Goal: Task Accomplishment & Management: Use online tool/utility

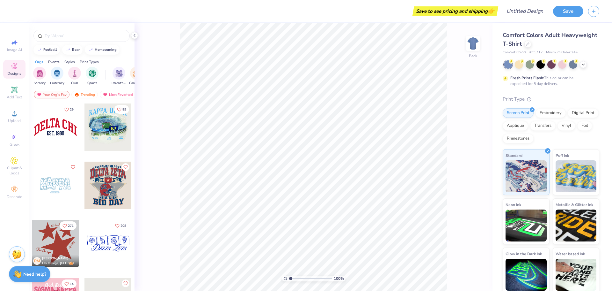
scroll to position [819, 0]
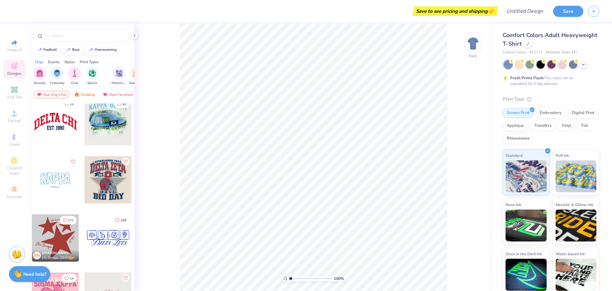
click at [52, 130] on div at bounding box center [55, 121] width 47 height 47
click at [563, 64] on div at bounding box center [563, 64] width 8 height 8
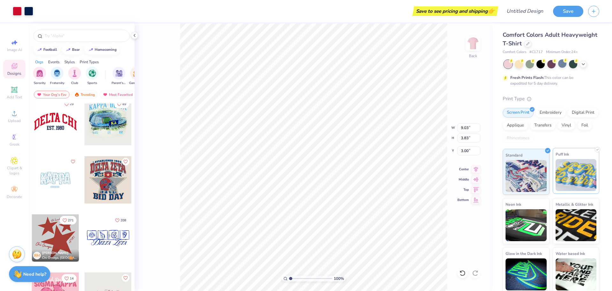
scroll to position [0, 0]
click at [529, 127] on div "Applique" at bounding box center [516, 125] width 26 height 10
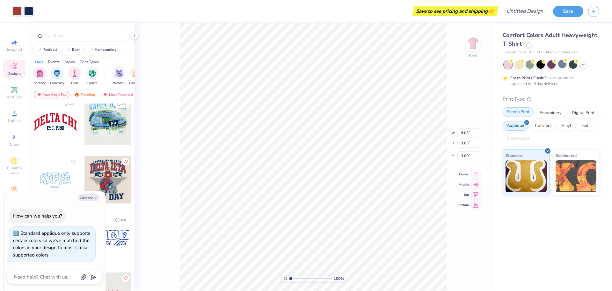
click at [519, 112] on div "Screen Print" at bounding box center [518, 112] width 31 height 10
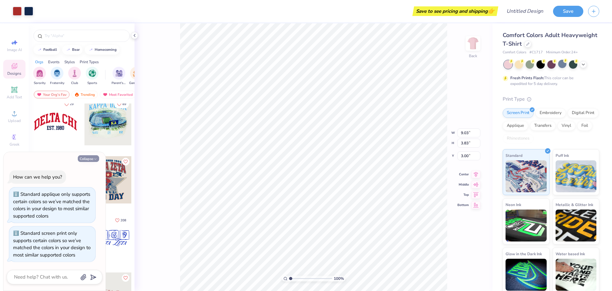
click at [89, 159] on button "Collapse" at bounding box center [88, 158] width 21 height 7
type textarea "x"
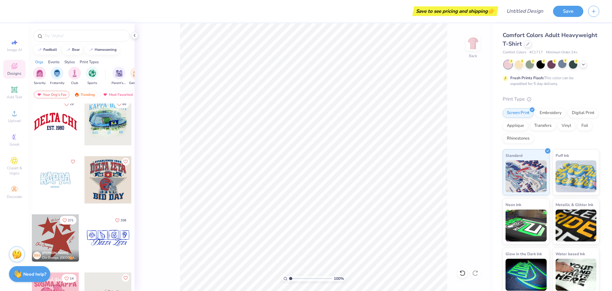
click at [56, 119] on div at bounding box center [55, 121] width 47 height 47
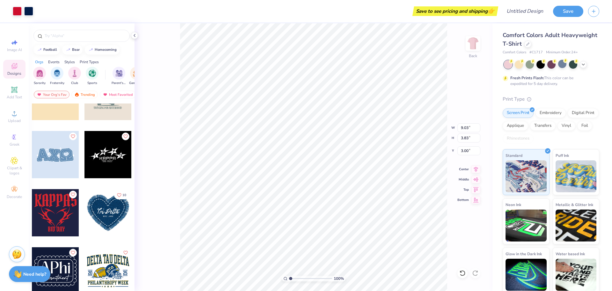
scroll to position [2110, 0]
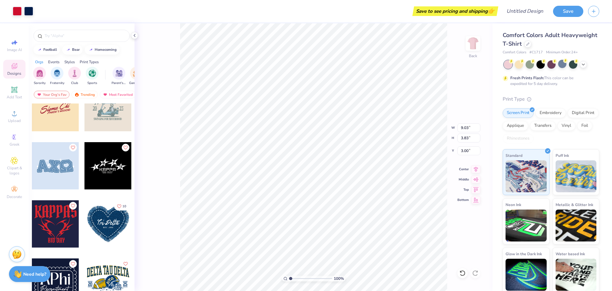
click at [67, 191] on div at bounding box center [56, 171] width 48 height 58
click at [61, 175] on div at bounding box center [55, 165] width 47 height 47
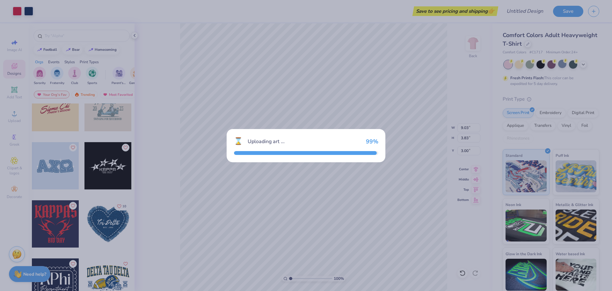
type input "12.39"
type input "4.71"
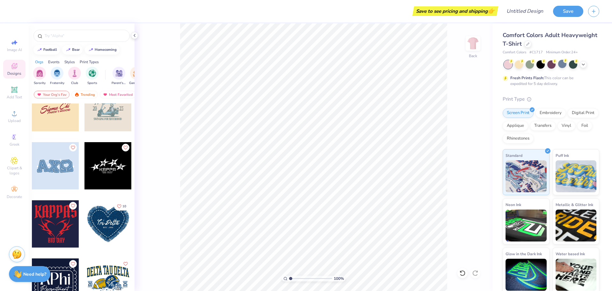
click at [55, 163] on div at bounding box center [55, 165] width 47 height 47
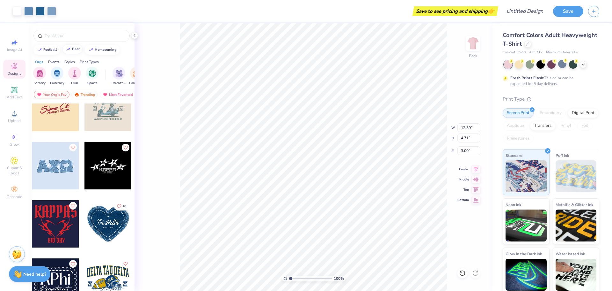
click at [73, 48] on div "bear" at bounding box center [76, 49] width 8 height 4
type input "bear"
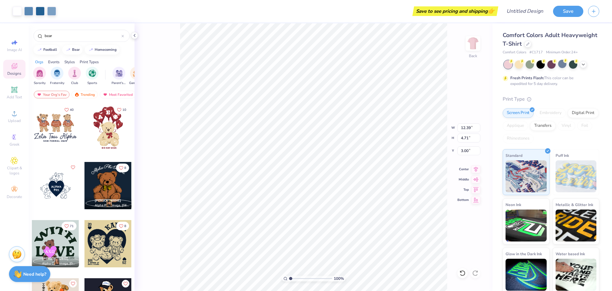
click at [57, 127] on div at bounding box center [55, 127] width 47 height 47
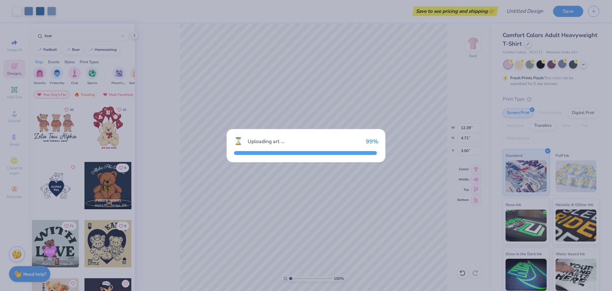
type input "7.64"
type input "5.17"
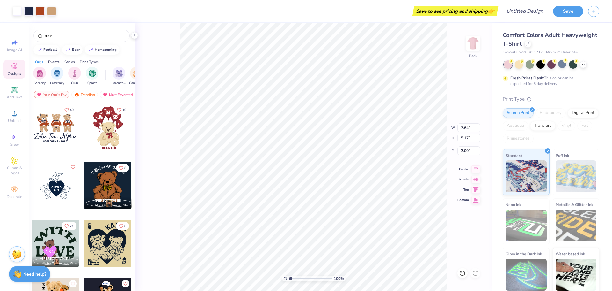
type input "12.39"
type input "4.71"
click at [11, 192] on icon at bounding box center [15, 189] width 8 height 8
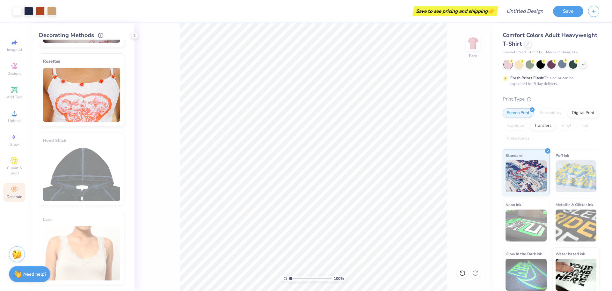
scroll to position [85, 0]
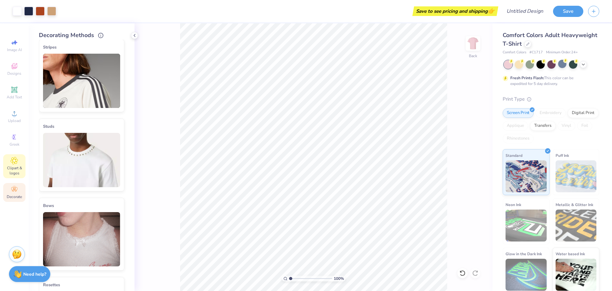
click at [14, 163] on icon at bounding box center [14, 161] width 7 height 8
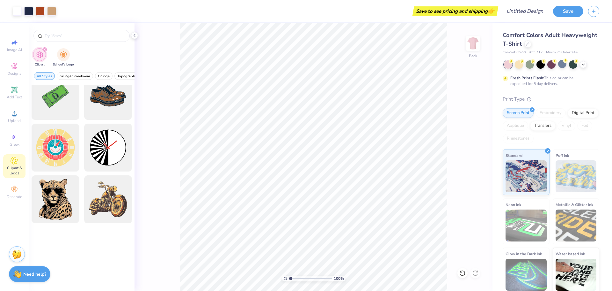
scroll to position [0, 0]
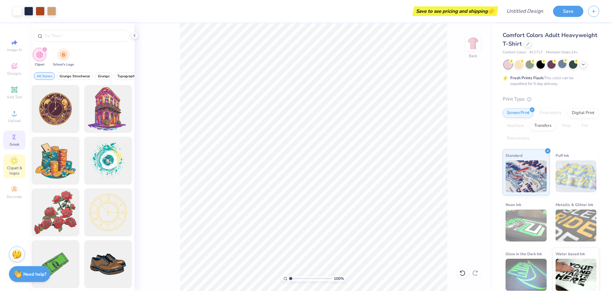
click at [18, 138] on icon at bounding box center [15, 137] width 8 height 8
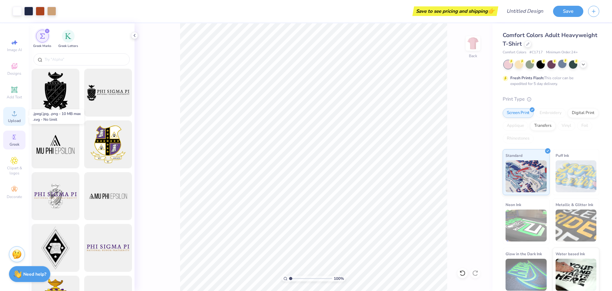
click at [16, 117] on div "Upload" at bounding box center [14, 116] width 22 height 19
click at [19, 90] on div "Add Text" at bounding box center [14, 92] width 22 height 19
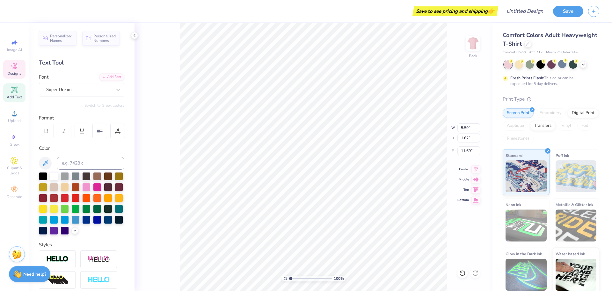
click at [13, 68] on icon at bounding box center [14, 67] width 5 height 4
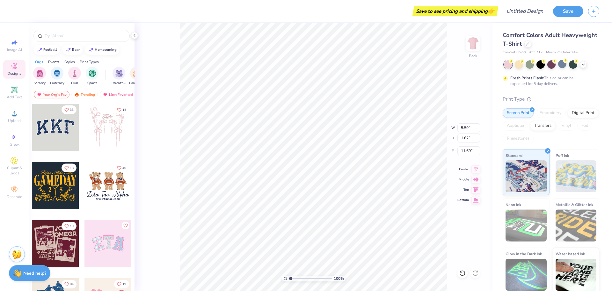
click at [33, 273] on strong "Need help?" at bounding box center [34, 273] width 23 height 6
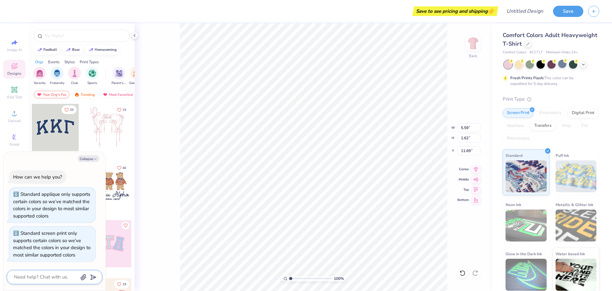
click at [49, 279] on textarea at bounding box center [45, 276] width 65 height 9
type textarea "x"
type textarea "e"
type textarea "x"
type textarea "ed"
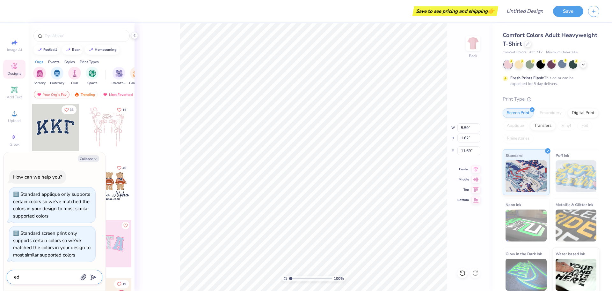
type textarea "x"
type textarea "edi"
type textarea "x"
type textarea "edit"
type textarea "x"
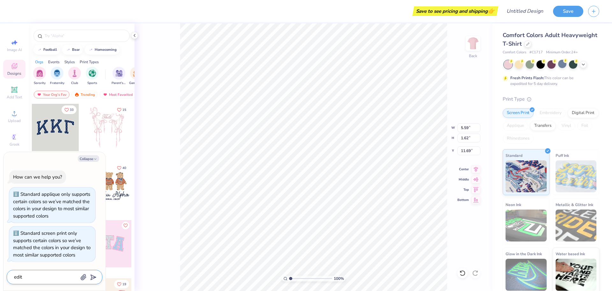
type textarea "edit"
type textarea "x"
type textarea "edit a"
type textarea "x"
type textarea "edit a"
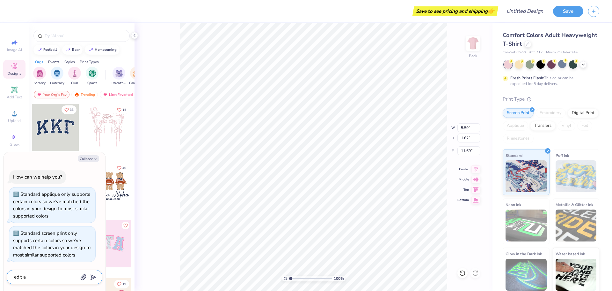
type textarea "x"
type textarea "edit a d"
type textarea "x"
type textarea "edit a de"
type textarea "x"
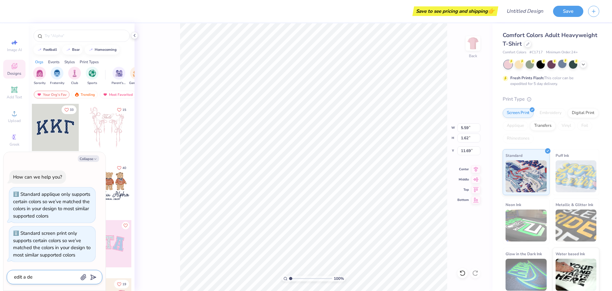
type textarea "edit a des"
type textarea "x"
type textarea "edit a desi"
type textarea "x"
type textarea "edit a desig"
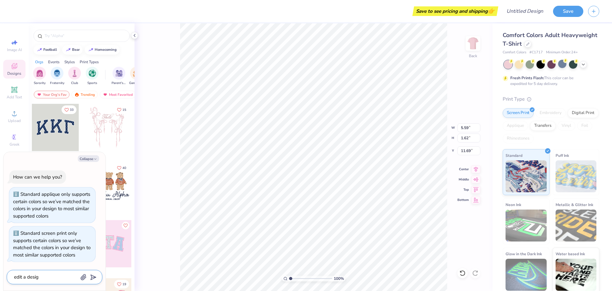
type textarea "x"
type textarea "edit a design"
type textarea "x"
type textarea "edit a design"
type textarea "x"
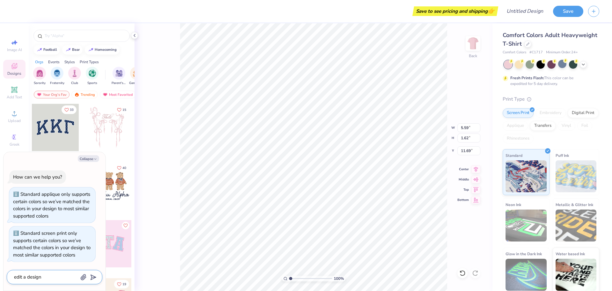
type textarea "edit a design t"
type textarea "x"
type textarea "edit a design to"
type textarea "x"
type textarea "edit a design to"
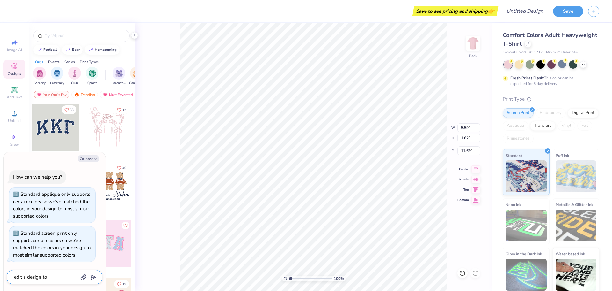
type textarea "x"
type textarea "edit a design to y"
type textarea "x"
type textarea "edit a design to yo"
type textarea "x"
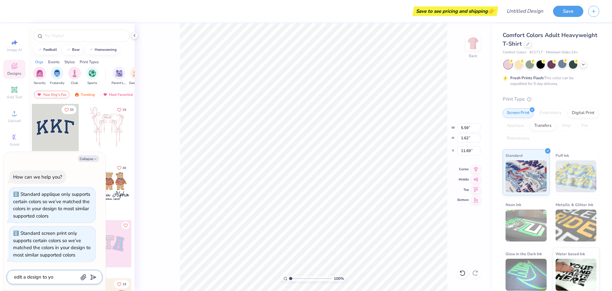
type textarea "edit a design to you"
type textarea "x"
type textarea "edit a design to your"
type textarea "x"
type textarea "edit a design to your"
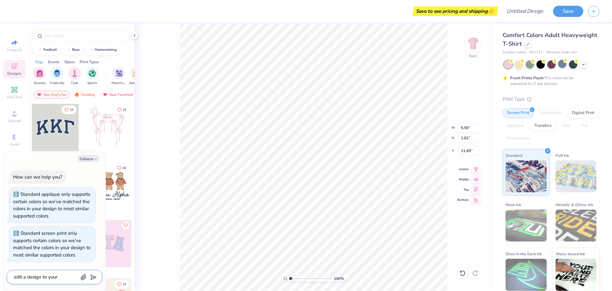
type textarea "x"
type textarea "edit a design to your s"
type textarea "x"
type textarea "edit a design to your sc"
type textarea "x"
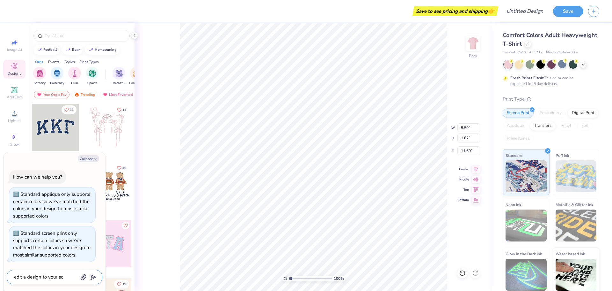
type textarea "edit a design to your sch"
type textarea "x"
type textarea "edit a design to your scho"
type textarea "x"
type textarea "edit a design to your schoo"
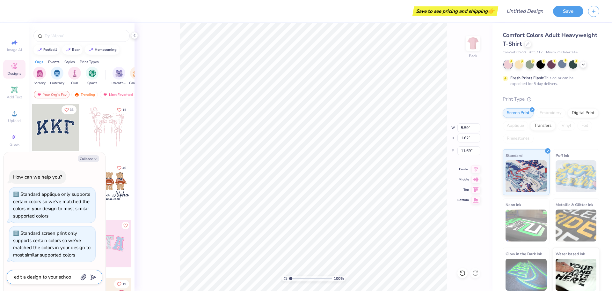
type textarea "x"
type textarea "edit a design to your school"
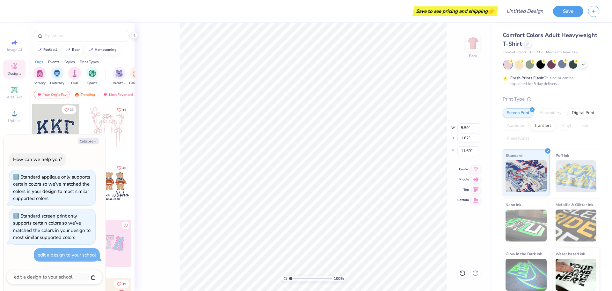
type textarea "x"
click at [52, 278] on textarea at bounding box center [45, 276] width 65 height 9
type textarea "x"
type textarea "h"
type textarea "x"
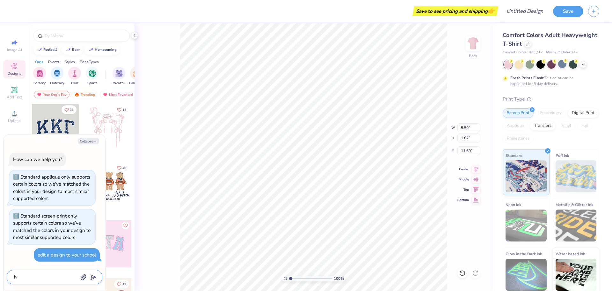
type textarea "ho"
type textarea "x"
type textarea "how"
type textarea "x"
type textarea "how"
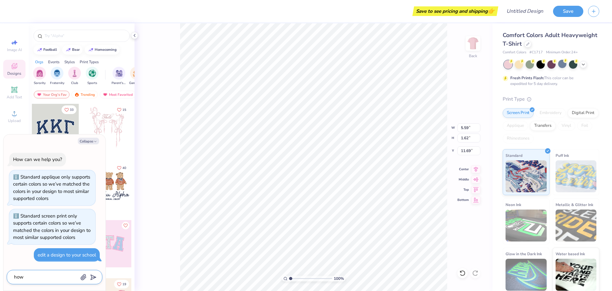
type textarea "x"
type textarea "how d"
type textarea "x"
type textarea "how do"
type textarea "x"
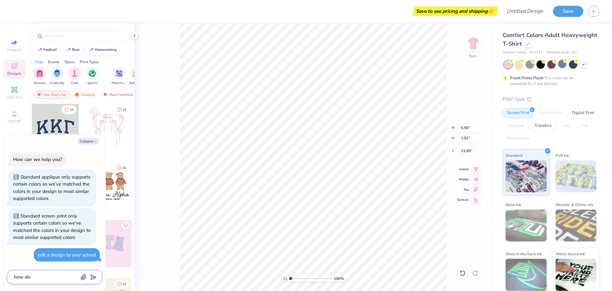
type textarea "how do"
type textarea "x"
type textarea "how do y"
type textarea "x"
type textarea "how do yo"
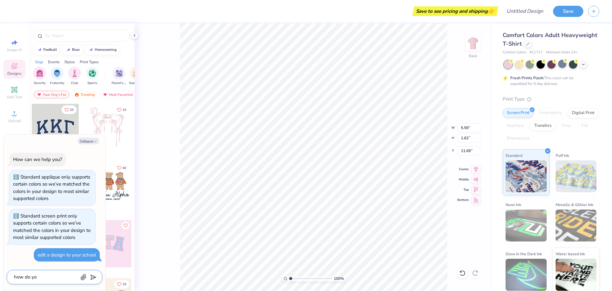
type textarea "x"
type textarea "how do you"
type textarea "x"
type textarea "how do you"
type textarea "x"
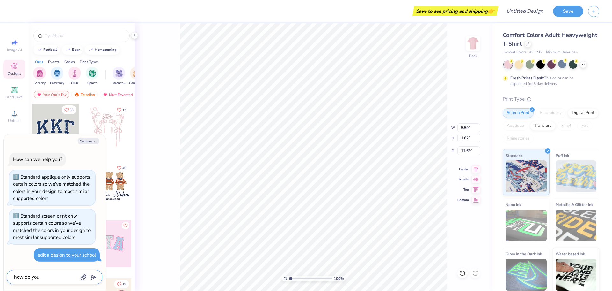
type textarea "how do you e"
type textarea "x"
type textarea "how do you ed"
type textarea "x"
type textarea "how do you edt"
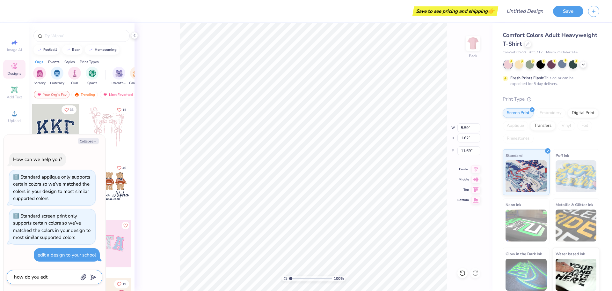
type textarea "x"
type textarea "how do you ed"
type textarea "x"
type textarea "how do you edi"
type textarea "x"
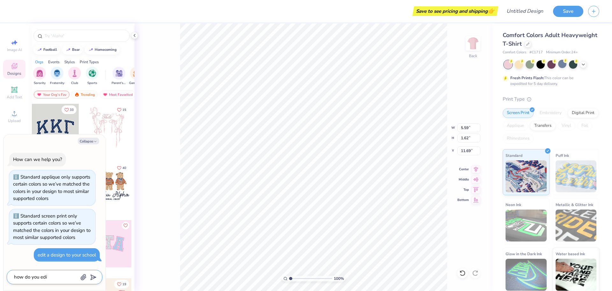
type textarea "how do you edit"
type textarea "x"
type textarea "how do you edit"
type textarea "x"
type textarea "how do you edit a"
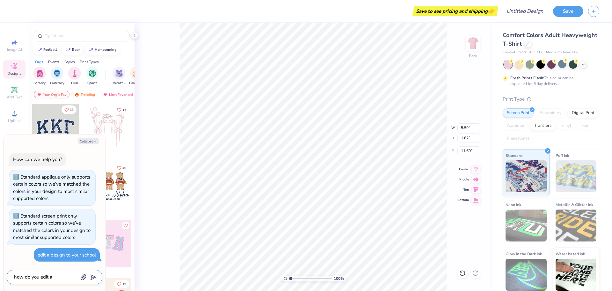
type textarea "x"
type textarea "how do you edit a"
type textarea "x"
type textarea "how do you edit a d"
type textarea "x"
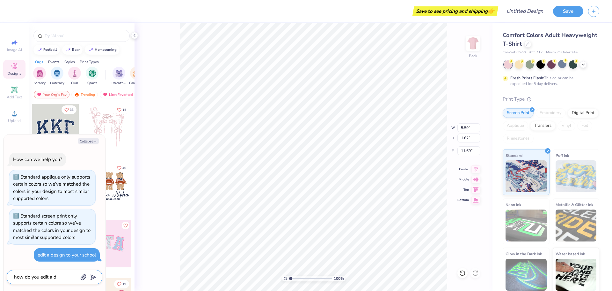
type textarea "how do you edit a de"
type textarea "x"
type textarea "how do you edit a des"
type textarea "x"
type textarea "how do you edit a desi"
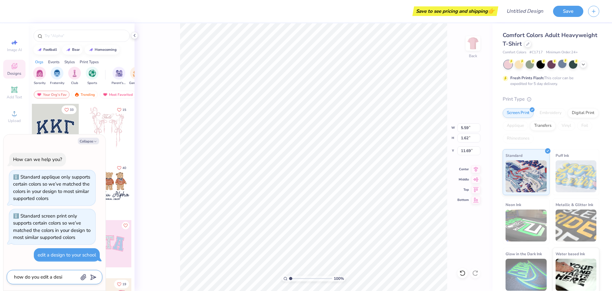
type textarea "x"
type textarea "how do you edit a desig"
type textarea "x"
type textarea "how do you edit a design"
type textarea "x"
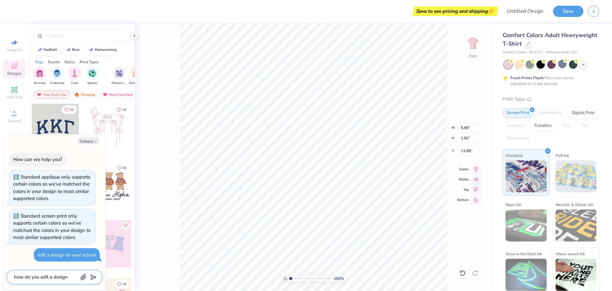
type textarea "how do you edit a design"
type textarea "x"
type textarea "how do you edit a design t"
type textarea "x"
type textarea "how do you edit a design to"
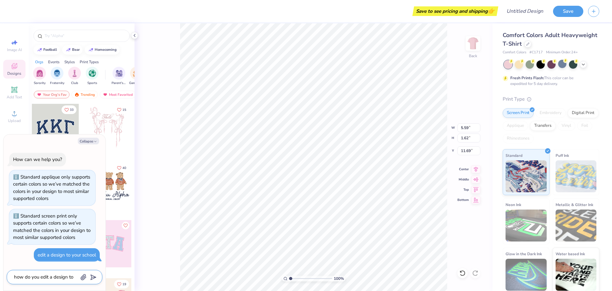
type textarea "x"
type textarea "how do you edit a design to"
type textarea "x"
type textarea "how do you edit a design to y"
type textarea "x"
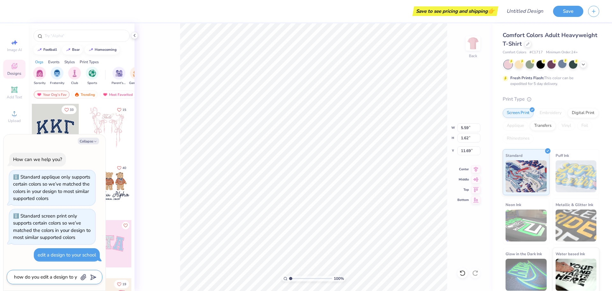
type textarea "how do you edit a design to yo"
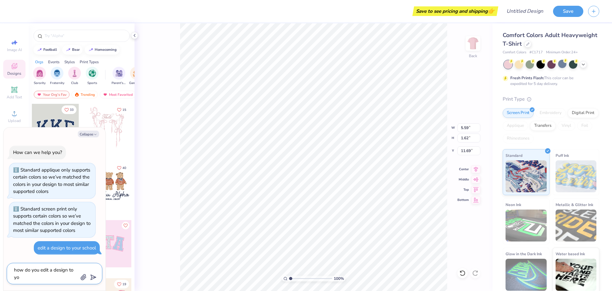
type textarea "x"
type textarea "how do you edit a design to you"
type textarea "x"
type textarea "how do you edit a design to your"
type textarea "x"
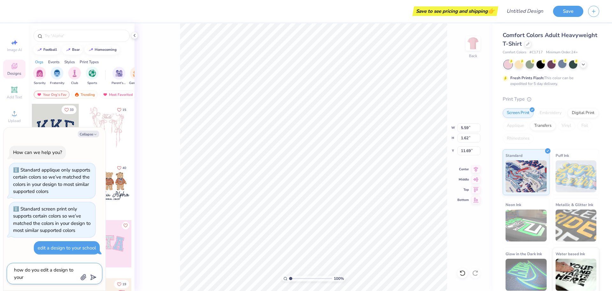
type textarea "how do you edit a design to your"
type textarea "x"
type textarea "how do you edit a design to your s"
type textarea "x"
type textarea "how do you edit a design to your sc"
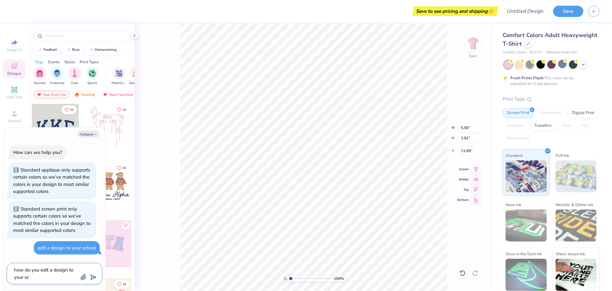
type textarea "x"
type textarea "how do you edit a design to your sch"
type textarea "x"
type textarea "how do you edit a design to your scho"
type textarea "x"
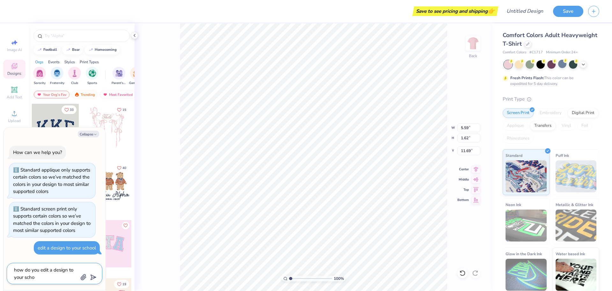
type textarea "how do you edit a design to your schoo"
type textarea "x"
type textarea "how do you edit a design to your school"
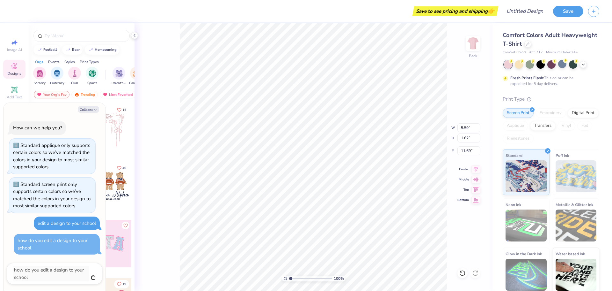
type textarea "x"
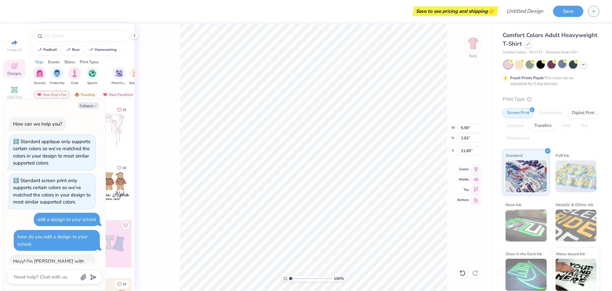
scroll to position [26, 0]
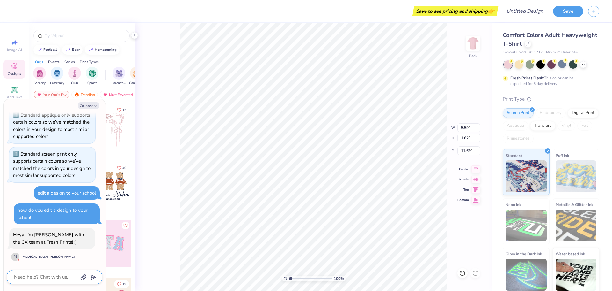
click at [52, 278] on textarea at bounding box center [45, 276] width 65 height 9
type textarea "x"
type textarea "I"
type textarea "x"
type textarea "I"
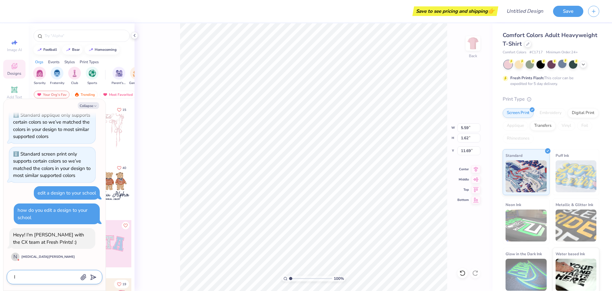
type textarea "x"
type textarea "I h"
type textarea "x"
type textarea "I ha"
type textarea "x"
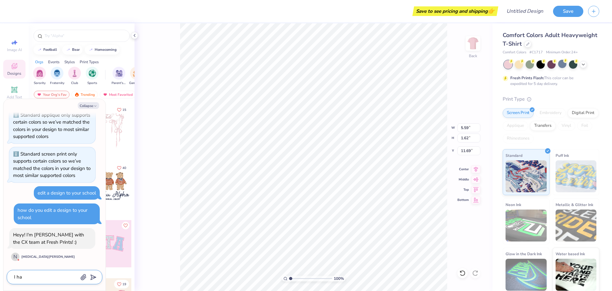
type textarea "I hav"
type textarea "x"
type textarea "I have"
type textarea "x"
type textarea "I have"
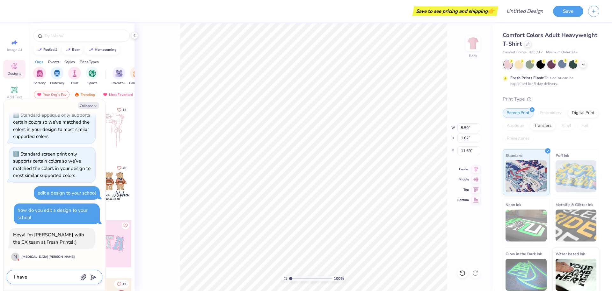
type textarea "x"
type textarea "I have a"
type textarea "x"
type textarea "I have a"
type textarea "x"
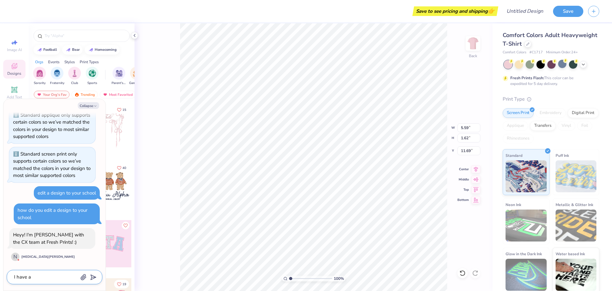
type textarea "I have a h"
type textarea "x"
type textarea "I have a hi"
type textarea "x"
type textarea "I have a high"
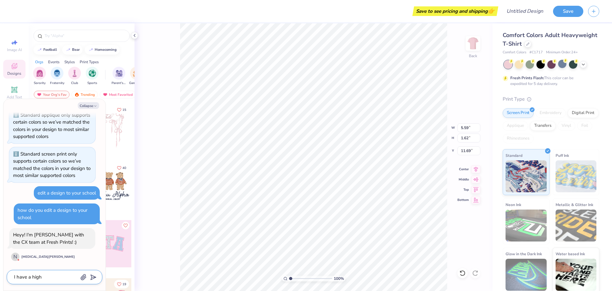
type textarea "x"
type textarea "I have a high"
type textarea "x"
type textarea "I have a high s"
type textarea "x"
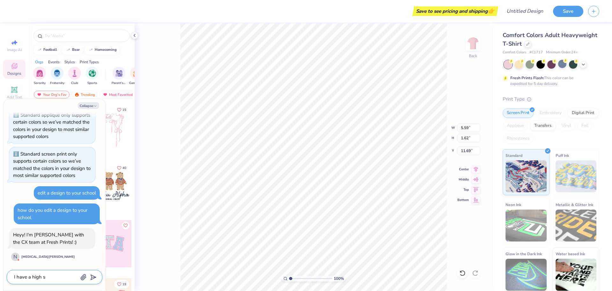
type textarea "I have a high sc"
type textarea "x"
type textarea "I have a high sch"
type textarea "x"
type textarea "I have a high scho"
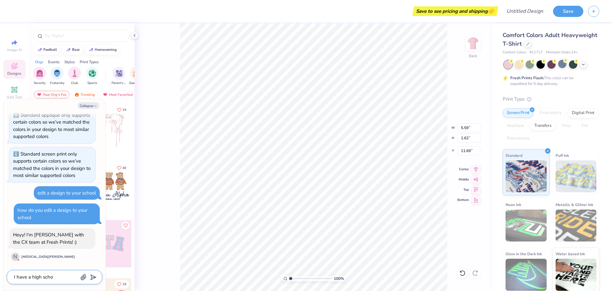
type textarea "x"
type textarea "I have a high schoo"
type textarea "x"
type textarea "I have a high school"
type textarea "x"
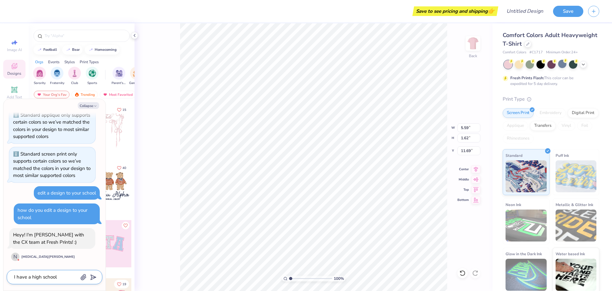
type textarea "I have a high school"
type textarea "x"
type textarea "I hav a high school"
type textarea "x"
type textarea "I ha a high school"
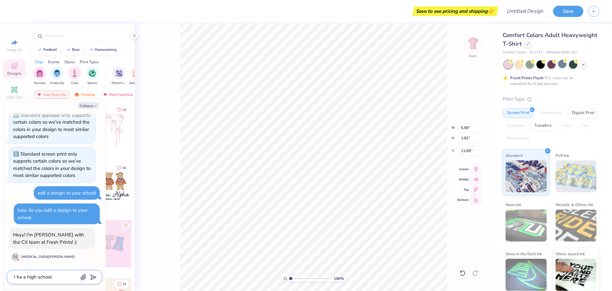
type textarea "x"
type textarea "I h a high school"
type textarea "x"
type textarea "I a high school"
type textarea "x"
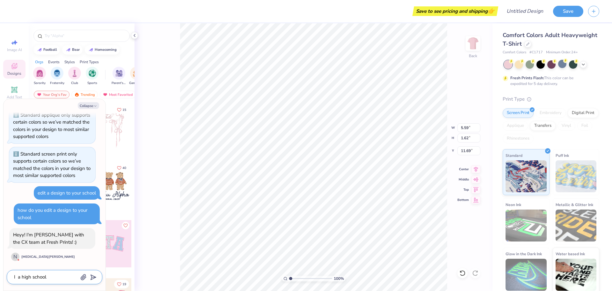
type textarea "I r a high school"
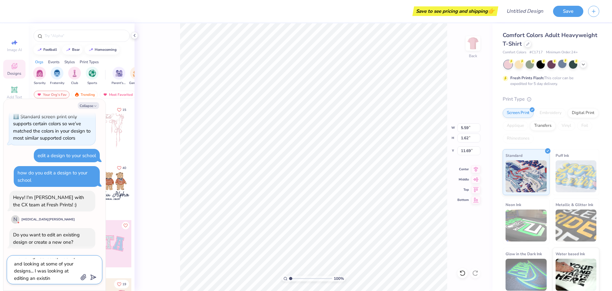
scroll to position [13, 0]
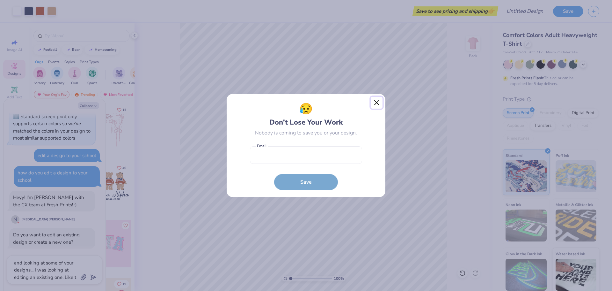
click at [375, 101] on button "Close" at bounding box center [377, 103] width 12 height 12
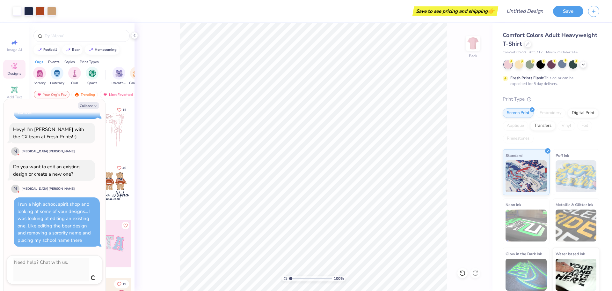
scroll to position [117, 0]
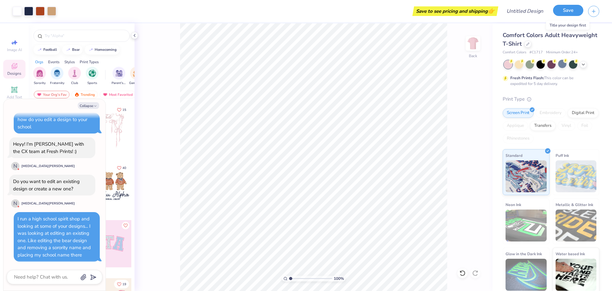
click at [567, 9] on button "Save" at bounding box center [568, 10] width 30 height 11
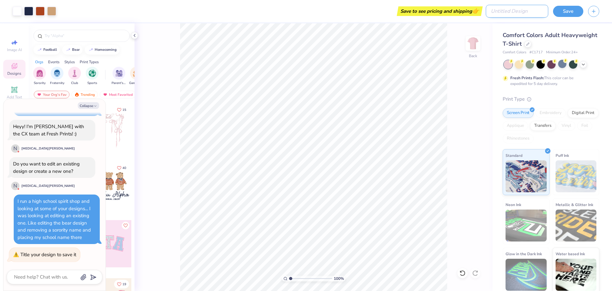
click at [525, 11] on input "Design Title" at bounding box center [517, 11] width 63 height 13
click at [567, 13] on button "Save" at bounding box center [568, 10] width 30 height 11
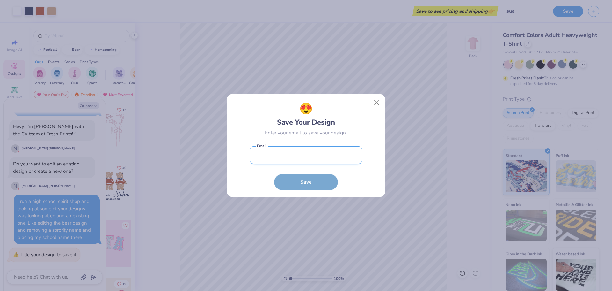
click at [297, 157] on input "email" at bounding box center [306, 155] width 112 height 18
click at [300, 182] on button "Save" at bounding box center [306, 180] width 64 height 16
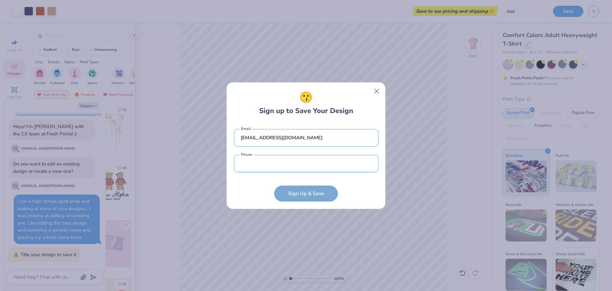
click at [312, 164] on input "tel" at bounding box center [306, 164] width 145 height 18
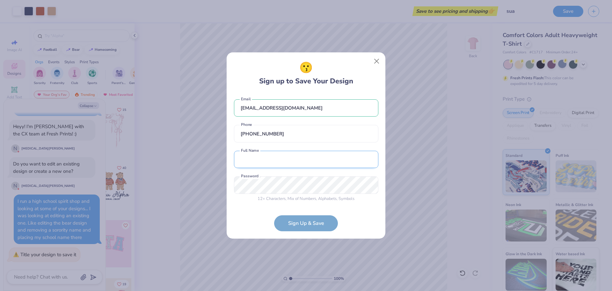
click at [282, 160] on input "text" at bounding box center [306, 160] width 145 height 18
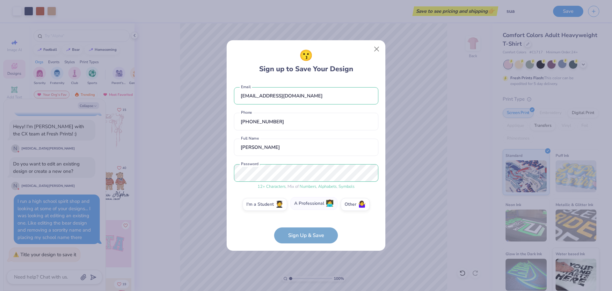
click at [312, 203] on label "A Professional 👩‍💻" at bounding box center [314, 203] width 47 height 13
click at [308, 204] on input "A Professional 👩‍💻" at bounding box center [306, 206] width 4 height 4
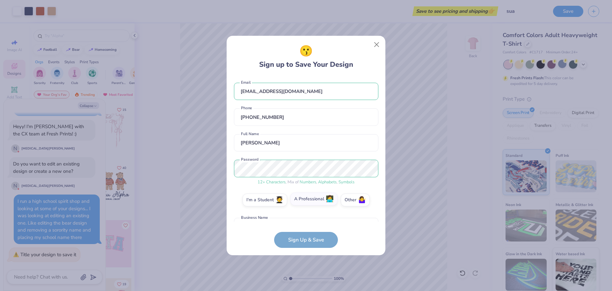
scroll to position [42, 0]
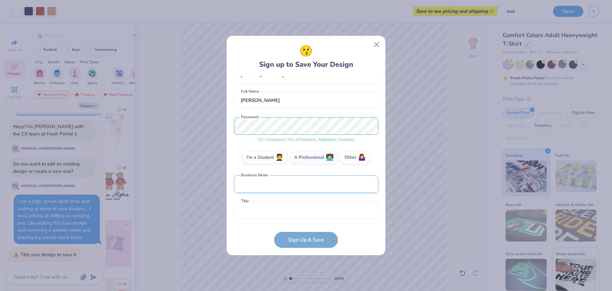
click at [291, 186] on input "text" at bounding box center [306, 184] width 145 height 18
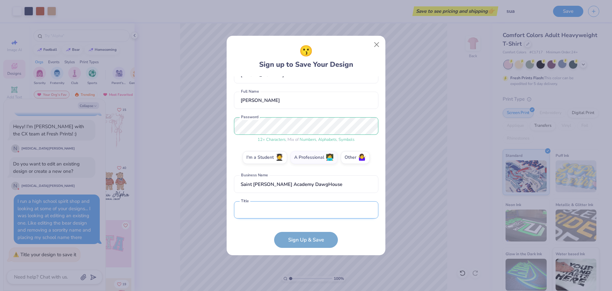
click at [278, 213] on input "text" at bounding box center [306, 210] width 145 height 18
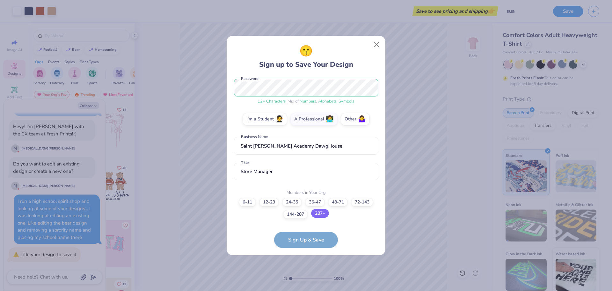
click at [319, 212] on label "287+" at bounding box center [320, 213] width 18 height 9
click at [308, 286] on input "287+" at bounding box center [306, 288] width 4 height 4
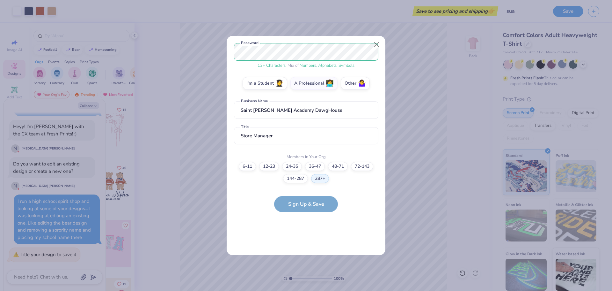
scroll to position [0, 0]
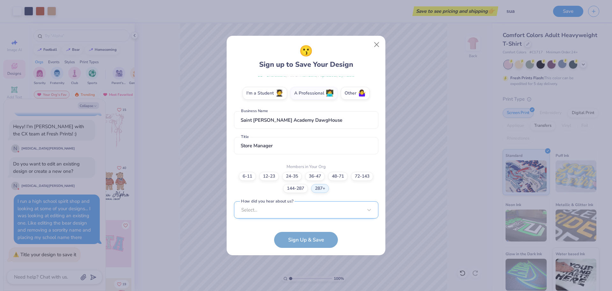
click at [317, 209] on div "Select..." at bounding box center [306, 210] width 145 height 18
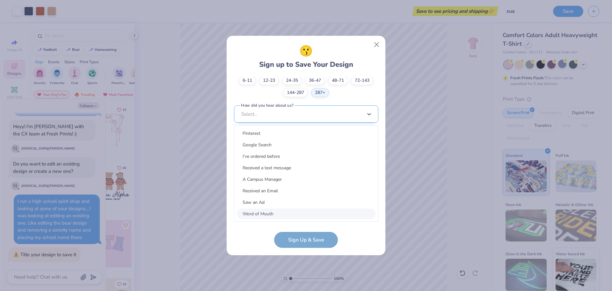
scroll to position [202, 0]
click at [264, 144] on div "Google Search" at bounding box center [306, 144] width 139 height 11
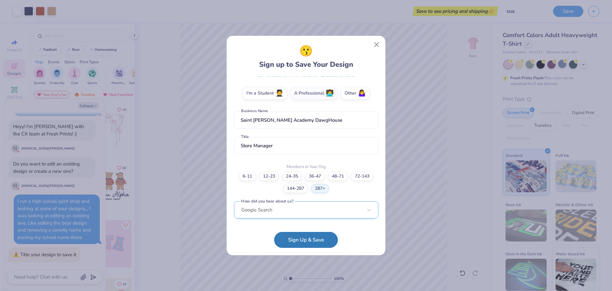
scroll to position [0, 0]
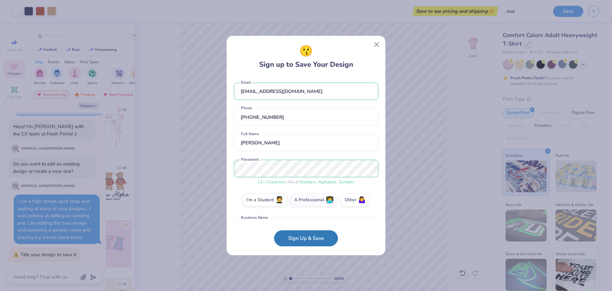
click at [301, 239] on button "Sign Up & Save" at bounding box center [306, 238] width 64 height 16
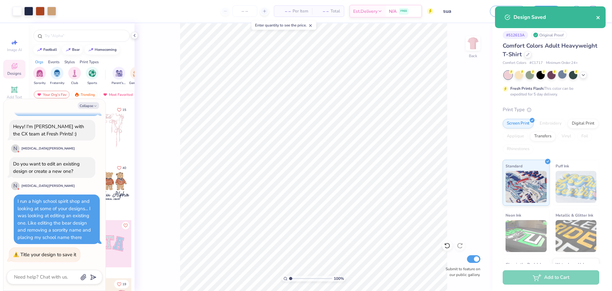
click at [598, 15] on icon "close" at bounding box center [599, 17] width 4 height 5
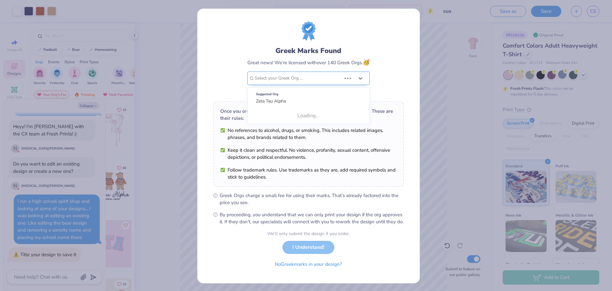
click at [300, 77] on div at bounding box center [298, 78] width 87 height 8
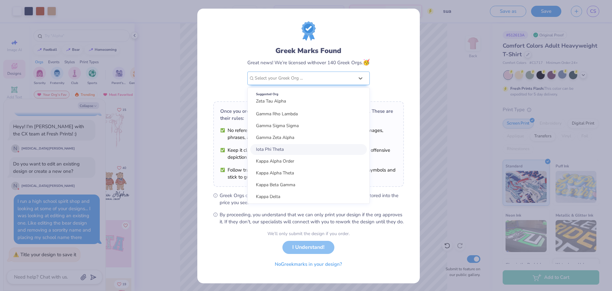
scroll to position [617, 0]
click at [381, 259] on form "Greek Marks Found Great news! We’re licensed with over 140 Greek Orgs. 🥳 option…" at bounding box center [308, 145] width 191 height 249
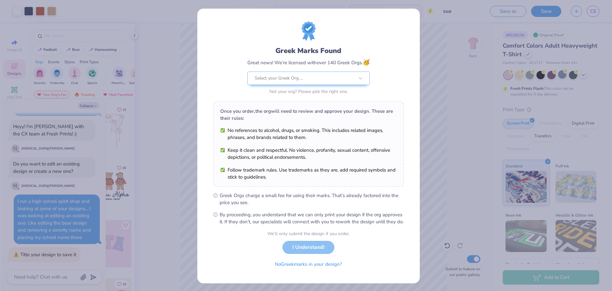
scroll to position [179, 0]
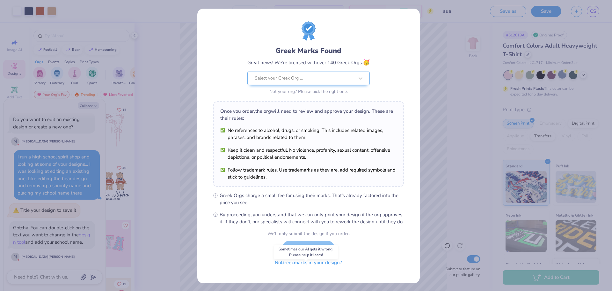
click at [323, 269] on button "No Greek marks in your design?" at bounding box center [309, 262] width 78 height 13
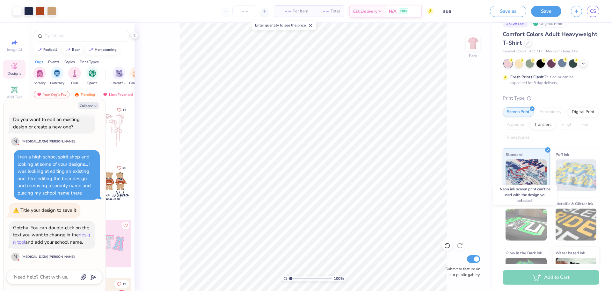
scroll to position [0, 0]
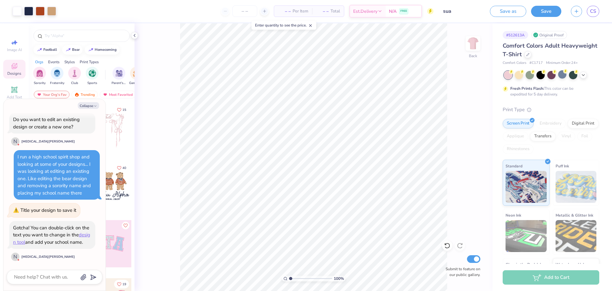
click at [543, 280] on div "Add to Cart" at bounding box center [551, 277] width 97 height 14
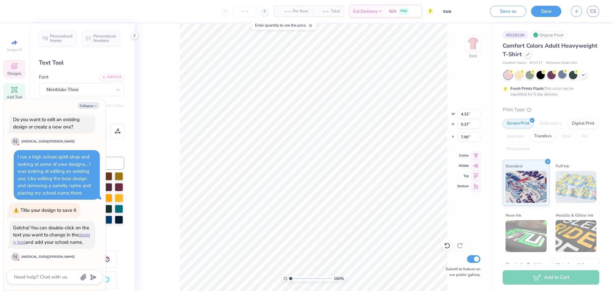
scroll to position [5, 1]
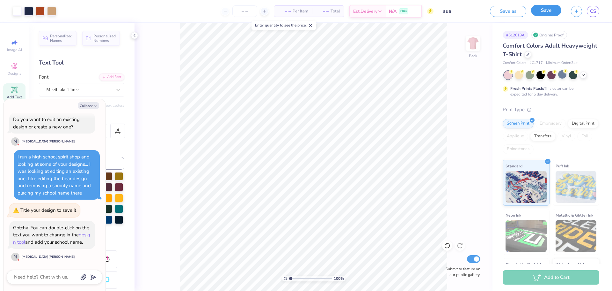
click at [548, 7] on button "Save" at bounding box center [546, 10] width 30 height 11
click at [285, 12] on span "Per Item" at bounding box center [288, 11] width 16 height 7
click at [248, 10] on div at bounding box center [251, 11] width 9 height 9
click at [251, 10] on icon at bounding box center [251, 11] width 4 height 4
click at [252, 10] on line at bounding box center [252, 11] width 0 height 3
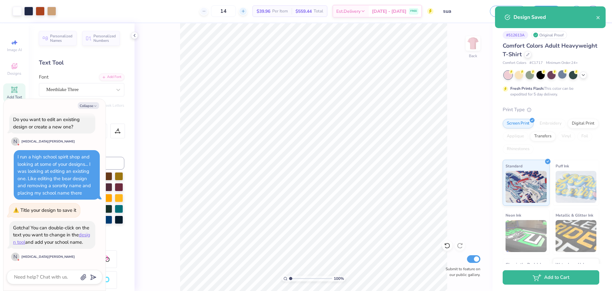
click at [246, 10] on icon at bounding box center [243, 11] width 4 height 4
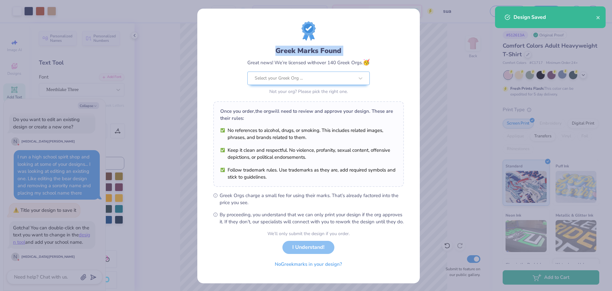
click at [253, 10] on div "Greek Marks Found Great news! We’re licensed with over 140 Greek Orgs. 🥳 Select…" at bounding box center [308, 146] width 223 height 274
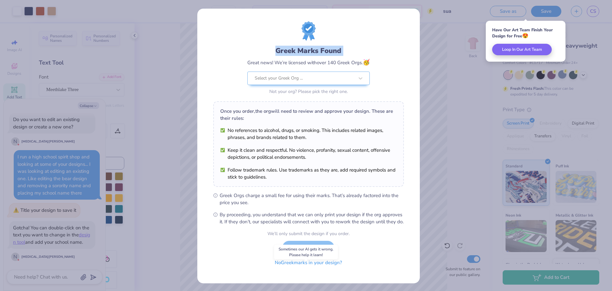
click at [335, 269] on button "No Greek marks in your design?" at bounding box center [309, 262] width 78 height 13
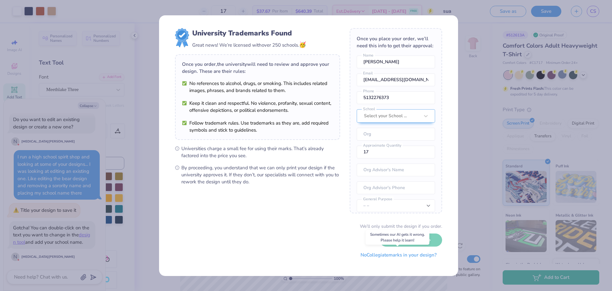
click at [415, 255] on button "No Collegiate marks in your design?" at bounding box center [398, 254] width 87 height 13
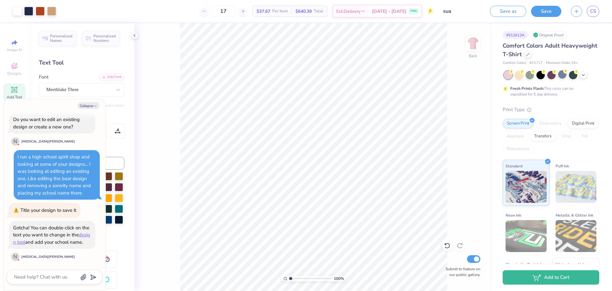
click at [288, 9] on span "Per Item" at bounding box center [280, 11] width 16 height 7
click at [246, 10] on icon at bounding box center [243, 11] width 4 height 4
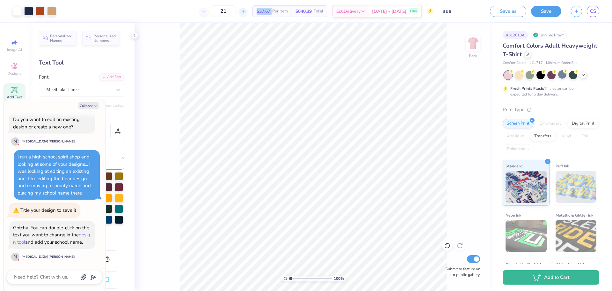
click at [246, 10] on icon at bounding box center [243, 11] width 4 height 4
click at [62, 277] on textarea at bounding box center [45, 276] width 65 height 9
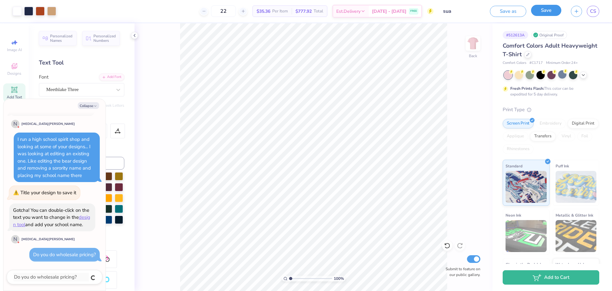
click at [550, 7] on button "Save" at bounding box center [546, 10] width 30 height 11
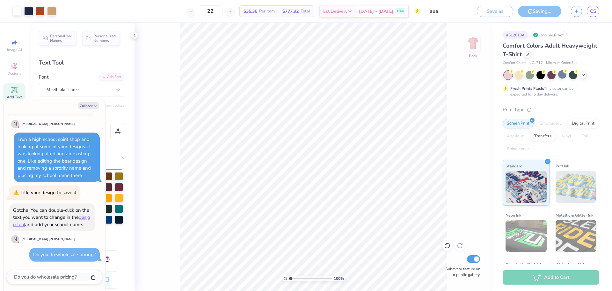
click at [449, 46] on div "100 % Back Submit to feature on our public gallery." at bounding box center [314, 156] width 358 height 267
click at [179, 55] on div "100 % Back Submit to feature on our public gallery." at bounding box center [314, 156] width 358 height 267
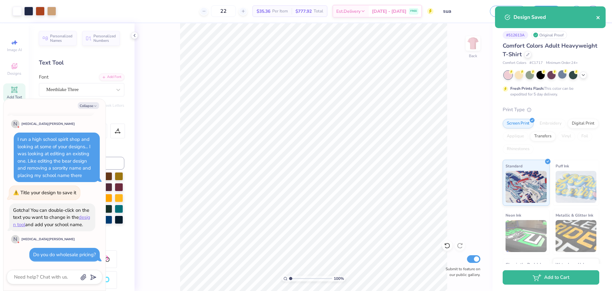
click at [599, 17] on icon "close" at bounding box center [598, 17] width 3 height 3
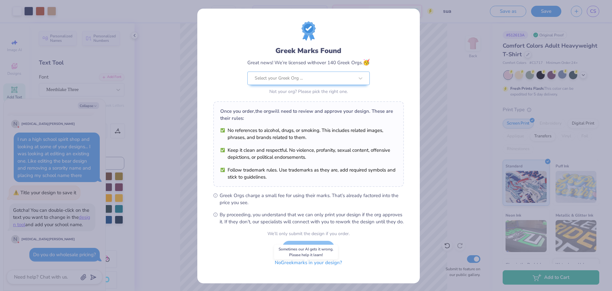
click at [306, 269] on button "No Greek marks in your design?" at bounding box center [309, 262] width 78 height 13
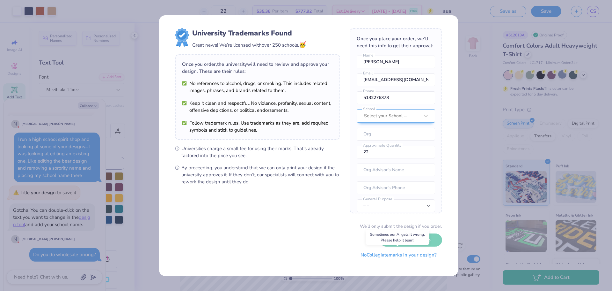
click at [366, 255] on button "No Collegiate marks in your design?" at bounding box center [398, 254] width 87 height 13
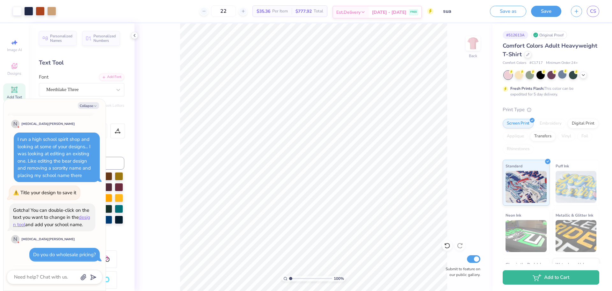
scroll to position [234, 0]
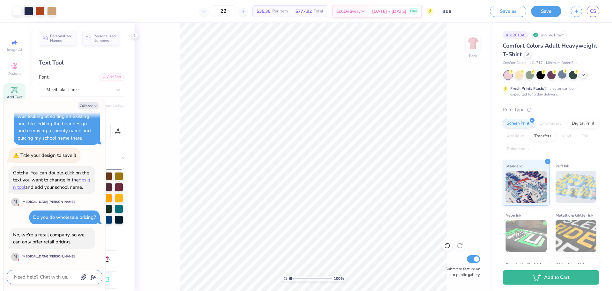
click at [48, 275] on textarea at bounding box center [45, 276] width 65 height 9
click at [18, 39] on icon at bounding box center [15, 43] width 8 height 8
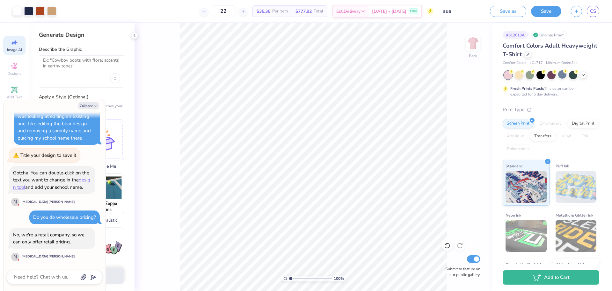
click at [177, 45] on div "100 % Back Submit to feature on our public gallery." at bounding box center [314, 156] width 358 height 267
